Goal: Information Seeking & Learning: Learn about a topic

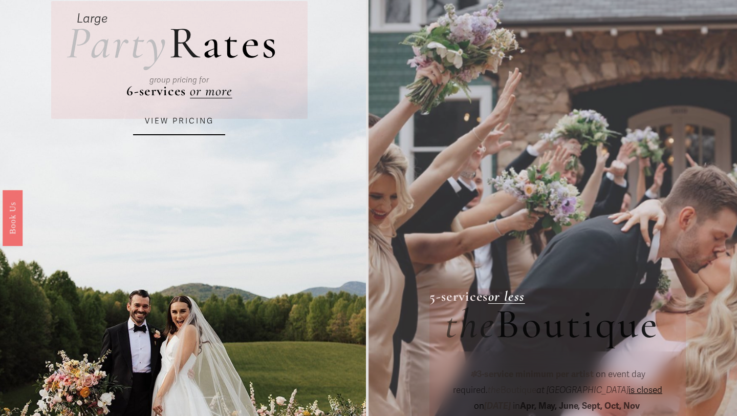
click at [192, 133] on link "VIEW PRICING" at bounding box center [179, 122] width 92 height 28
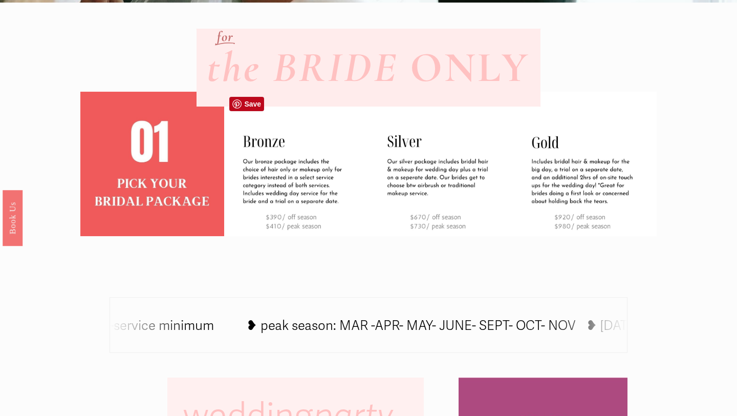
scroll to position [308, 0]
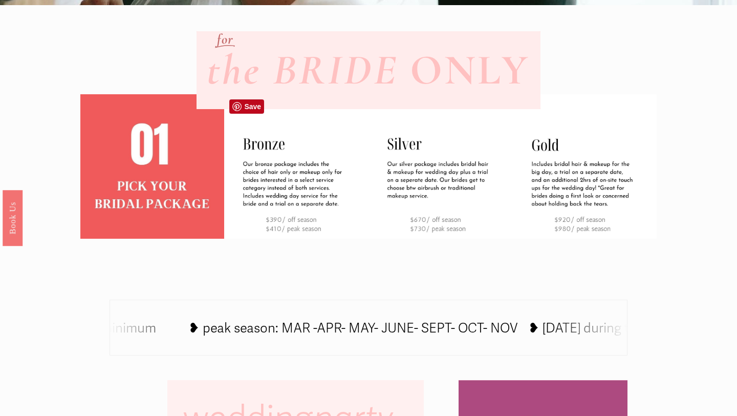
click at [247, 165] on img at bounding box center [296, 166] width 144 height 144
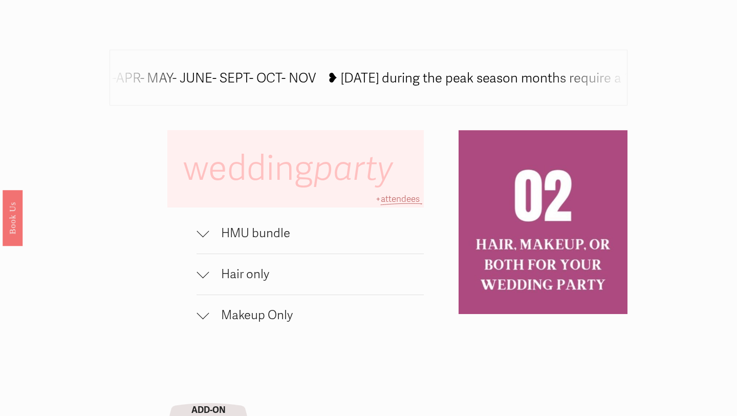
scroll to position [560, 0]
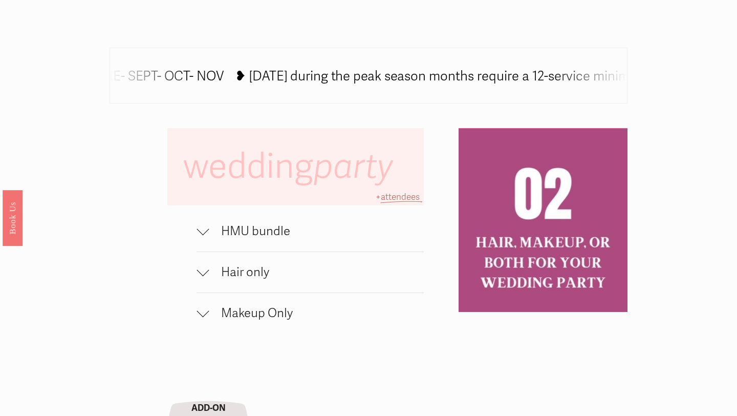
click at [213, 232] on span "HMU bundle" at bounding box center [316, 231] width 215 height 15
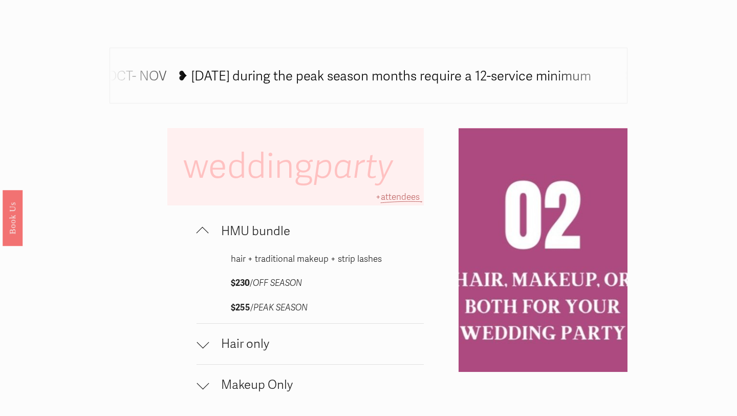
click at [213, 232] on span "HMU bundle" at bounding box center [316, 231] width 215 height 15
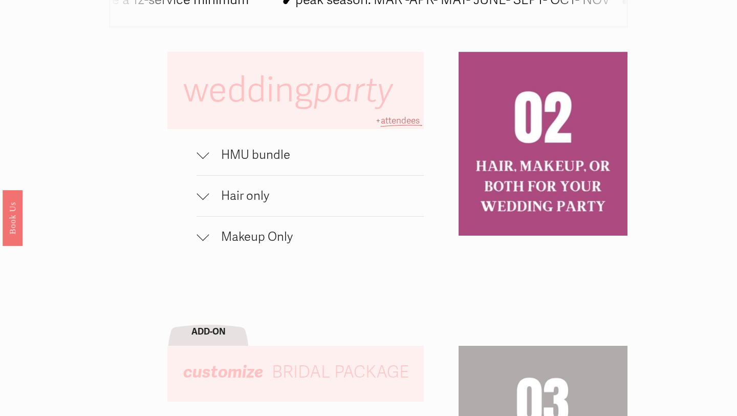
scroll to position [657, 0]
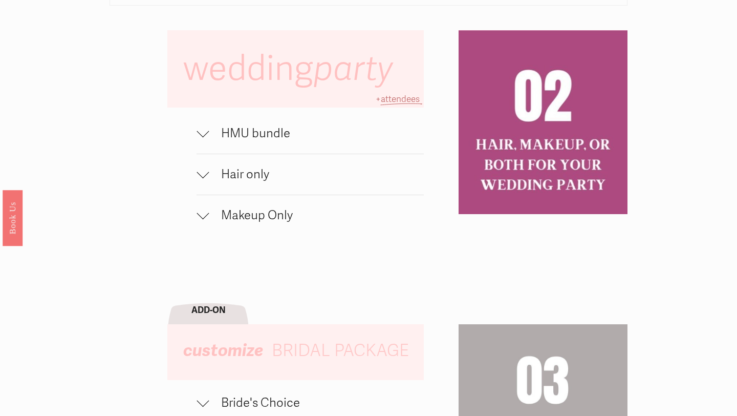
click at [199, 133] on div at bounding box center [203, 131] width 12 height 12
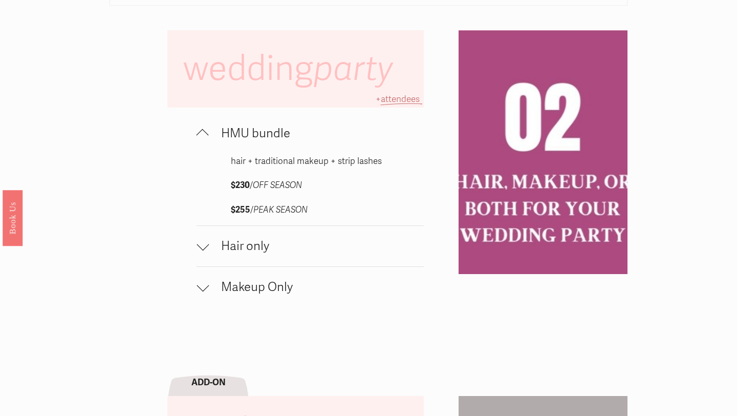
click at [199, 133] on div at bounding box center [203, 135] width 12 height 12
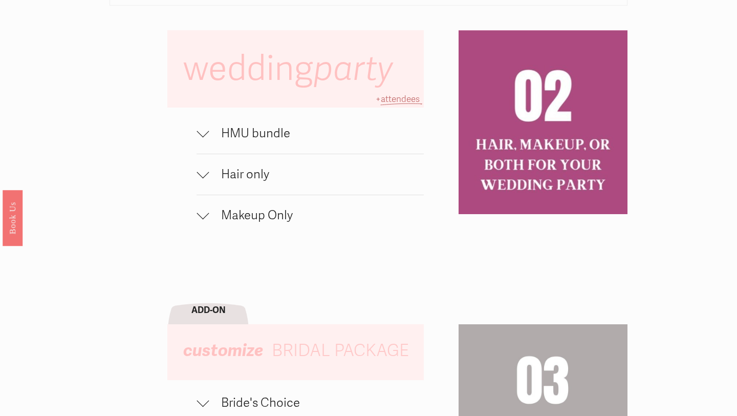
click at [206, 176] on div at bounding box center [203, 174] width 12 height 12
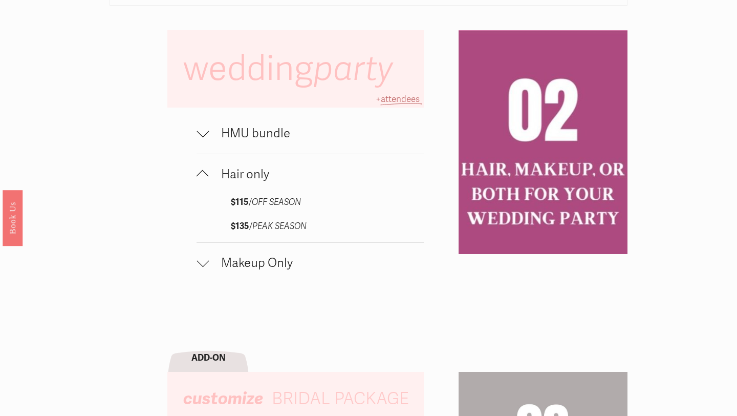
click at [206, 176] on div at bounding box center [203, 176] width 12 height 12
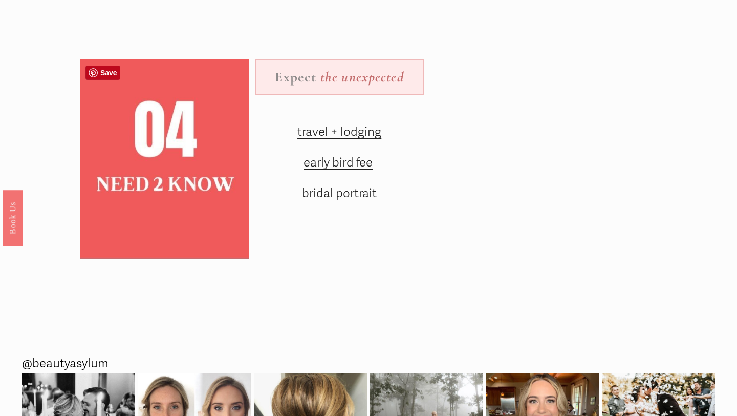
scroll to position [1230, 0]
